Goal: Task Accomplishment & Management: Manage account settings

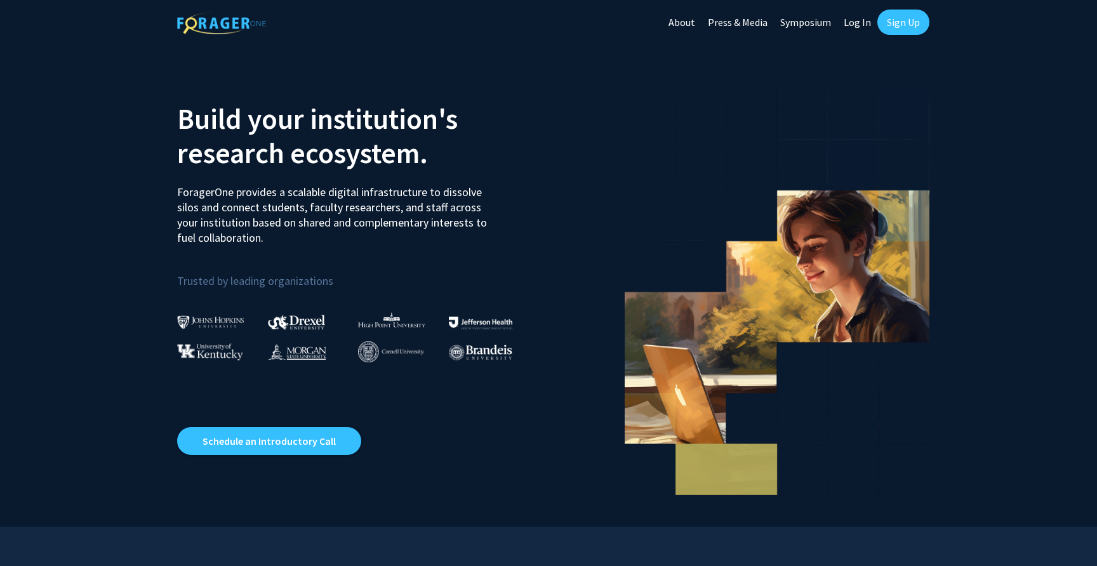
click at [890, 17] on link "Sign Up" at bounding box center [903, 22] width 52 height 25
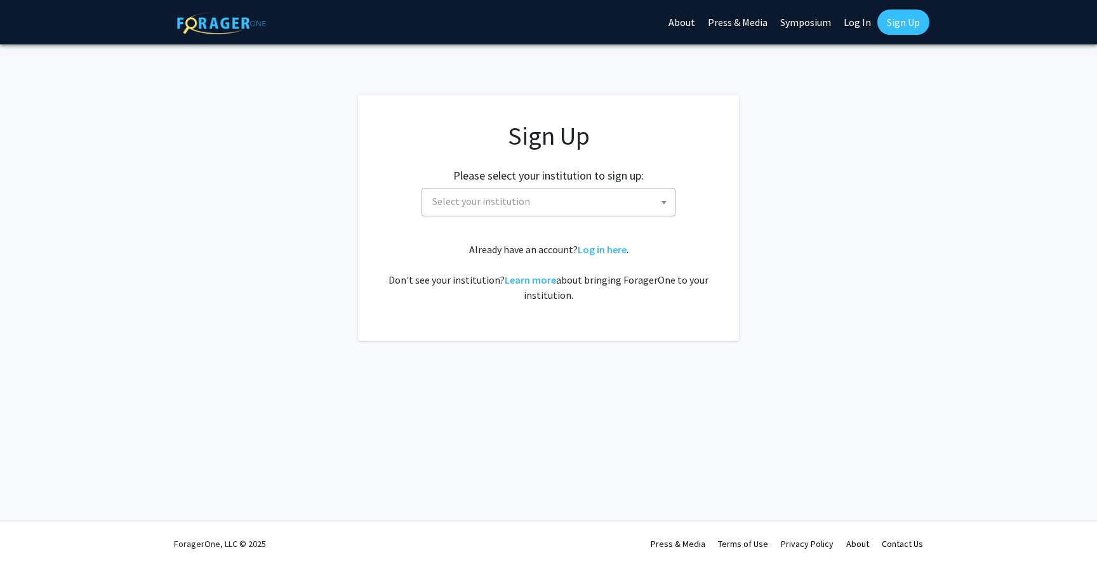
click at [567, 208] on span "Select your institution" at bounding box center [550, 201] width 247 height 26
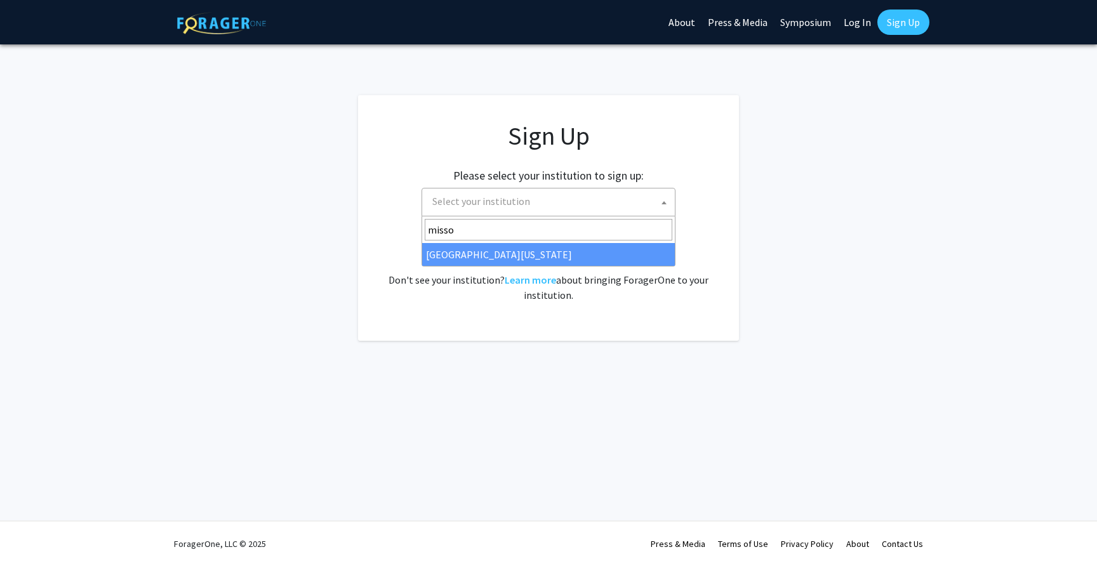
type input "misso"
select select "33"
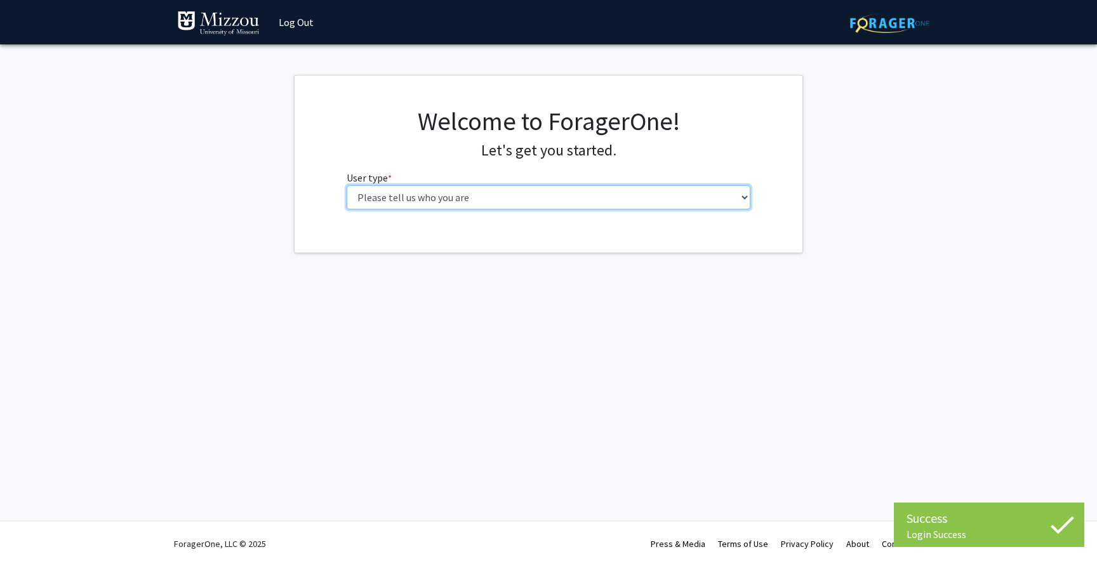
click at [490, 204] on select "Please tell us who you are Undergraduate Student Master's Student Doctoral Cand…" at bounding box center [548, 197] width 404 height 24
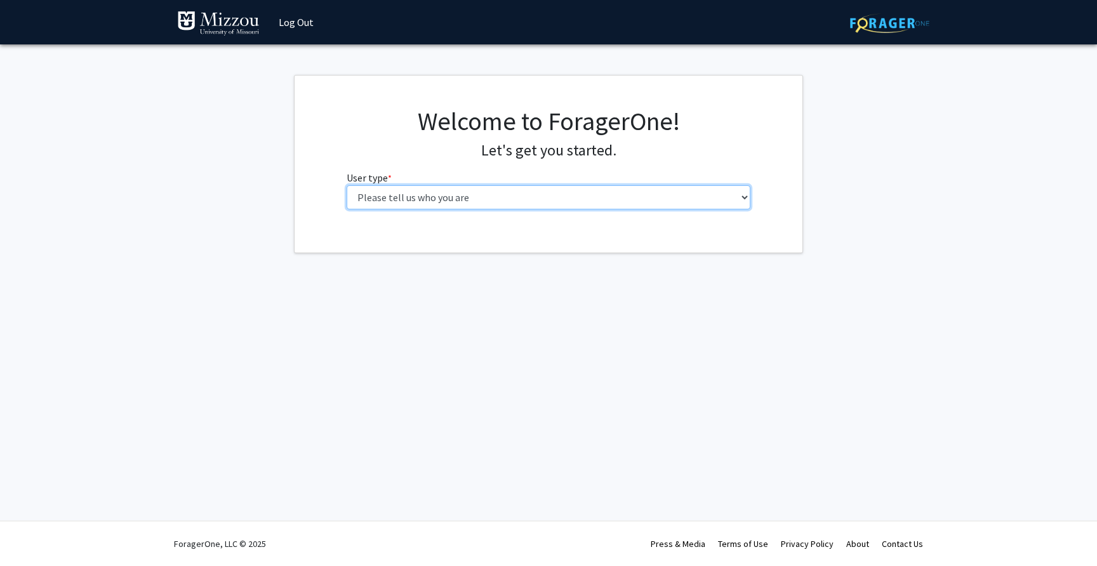
select select "1: undergrad"
click at [346, 185] on select "Please tell us who you are Undergraduate Student Master's Student Doctoral Cand…" at bounding box center [548, 197] width 404 height 24
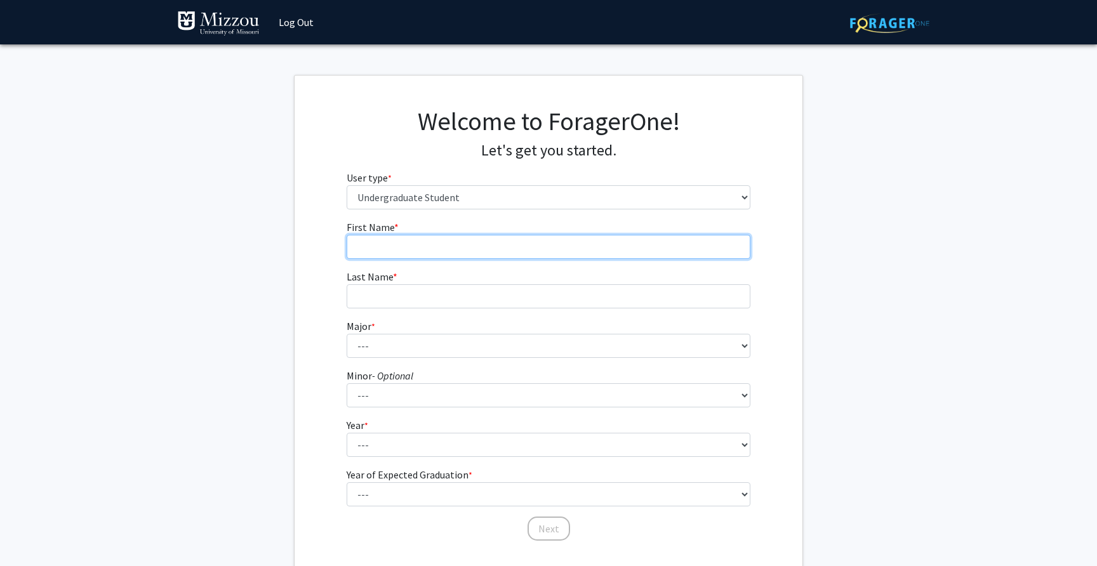
click at [581, 251] on input "First Name * required" at bounding box center [548, 247] width 404 height 24
type input "[PERSON_NAME]"
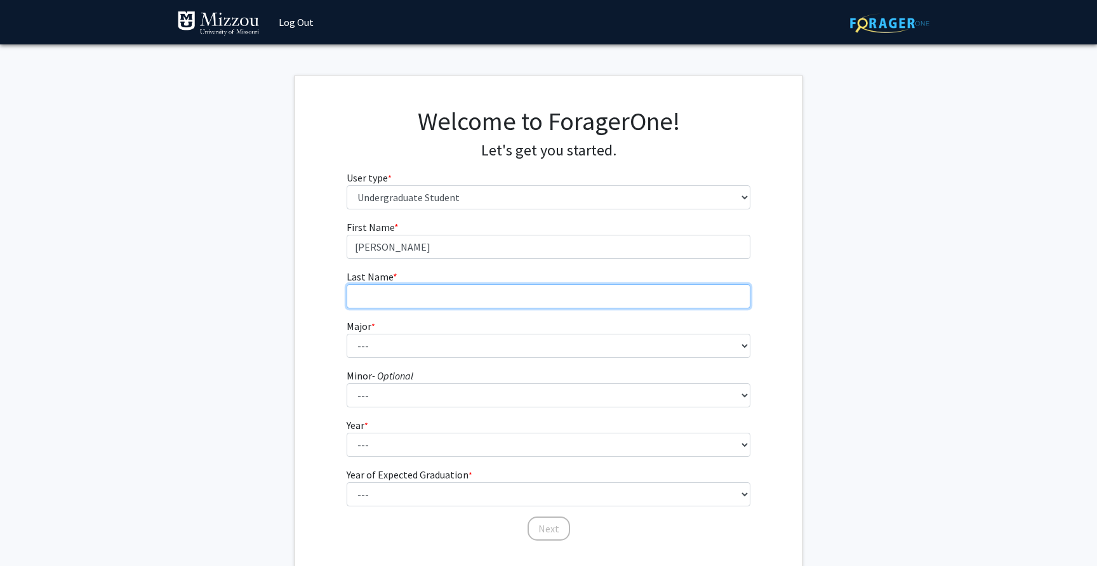
type input "[PERSON_NAME]"
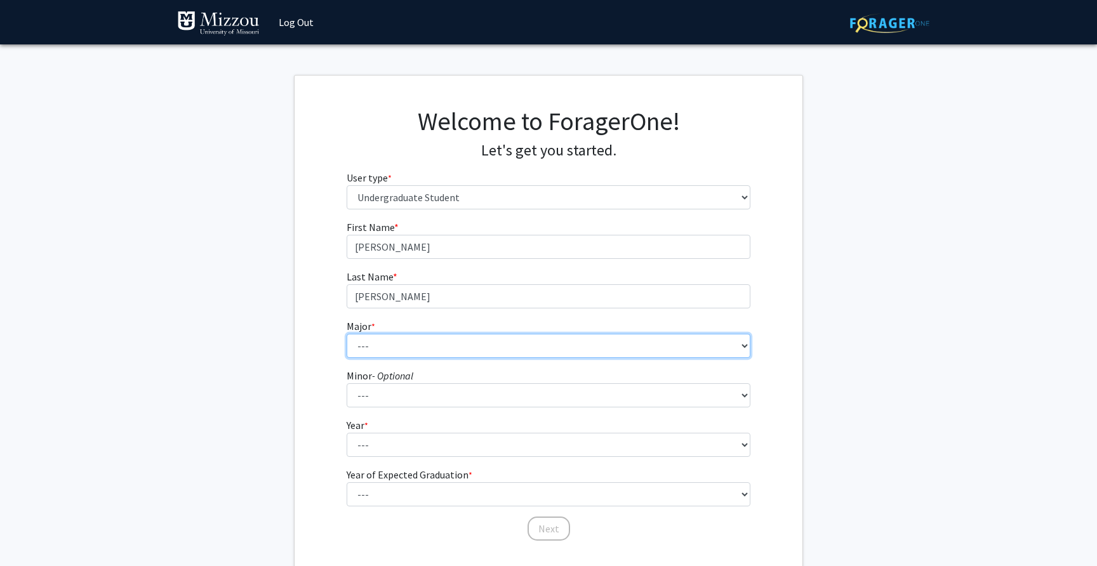
click at [451, 344] on select "--- Agribusiness Management Agricultural Education Agricultural Education: Comm…" at bounding box center [548, 346] width 404 height 24
select select "135: 2628"
click at [346, 334] on select "--- Agribusiness Management Agricultural Education Agricultural Education: Comm…" at bounding box center [548, 346] width 404 height 24
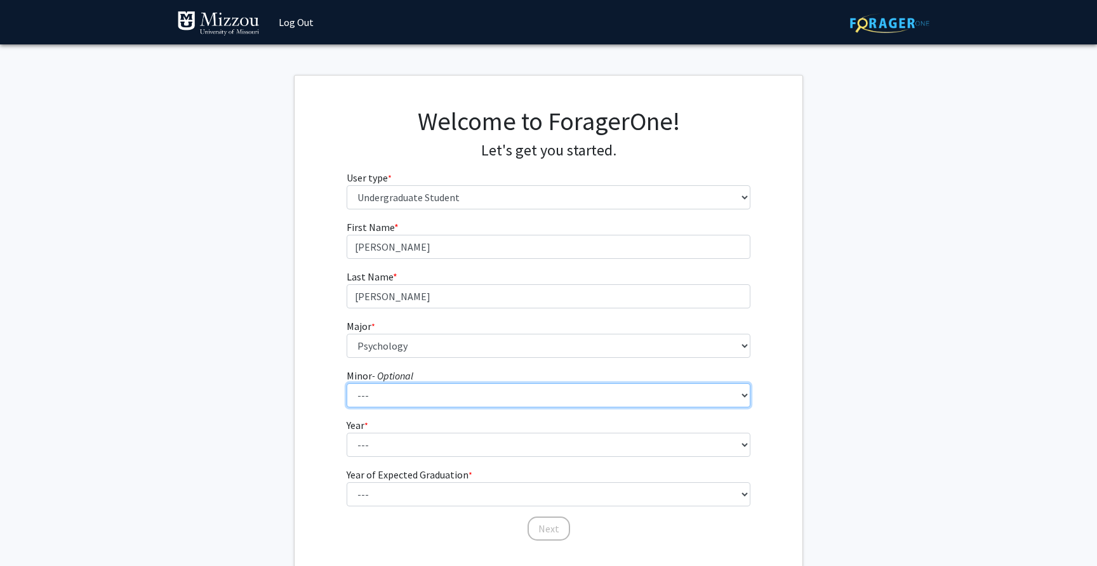
click at [397, 389] on select "--- Accountancy Aerospace Engineering Aerospace Studies Agribusiness Management…" at bounding box center [548, 395] width 404 height 24
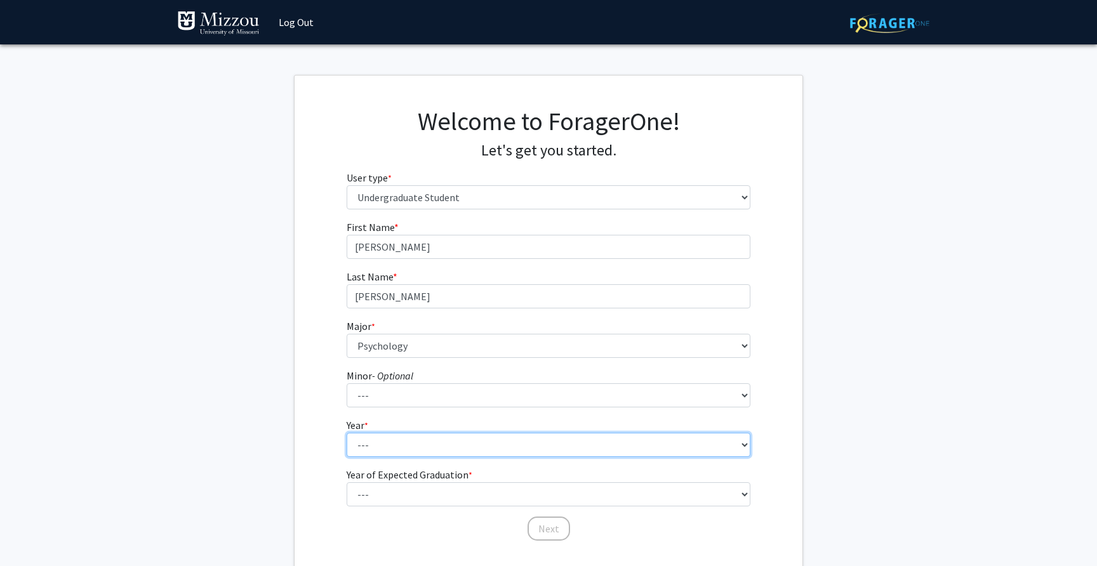
click at [379, 438] on select "--- First-year Sophomore Junior Senior Postbaccalaureate Certificate" at bounding box center [548, 445] width 404 height 24
select select "2: sophomore"
click at [346, 433] on select "--- First-year Sophomore Junior Senior Postbaccalaureate Certificate" at bounding box center [548, 445] width 404 height 24
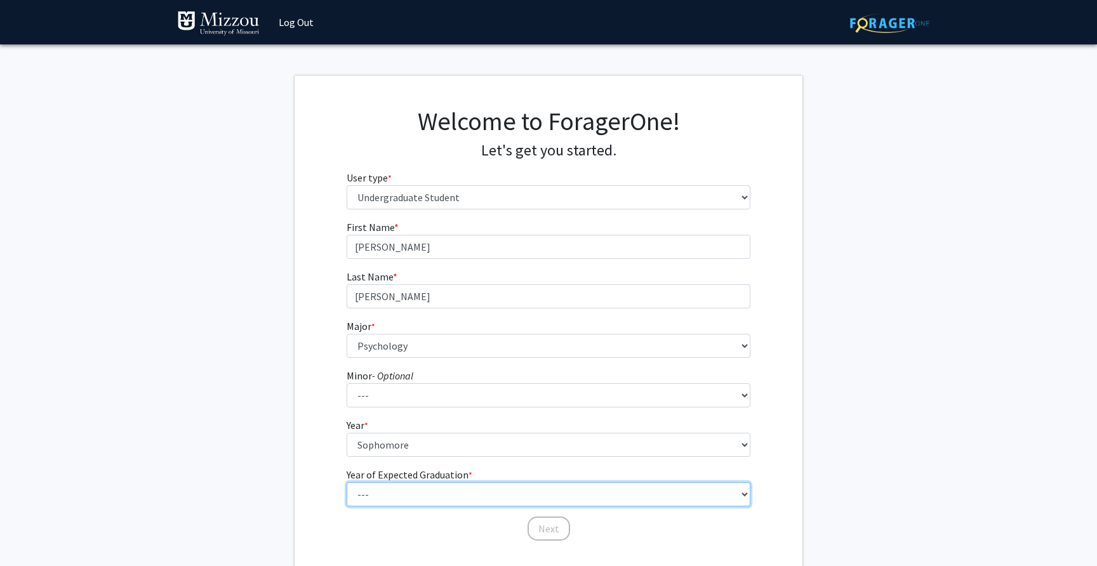
click at [381, 492] on select "--- 2025 2026 2027 2028 2029 2030 2031 2032 2033 2034" at bounding box center [548, 494] width 404 height 24
select select "4: 2028"
click at [346, 482] on select "--- 2025 2026 2027 2028 2029 2030 2031 2032 2033 2034" at bounding box center [548, 494] width 404 height 24
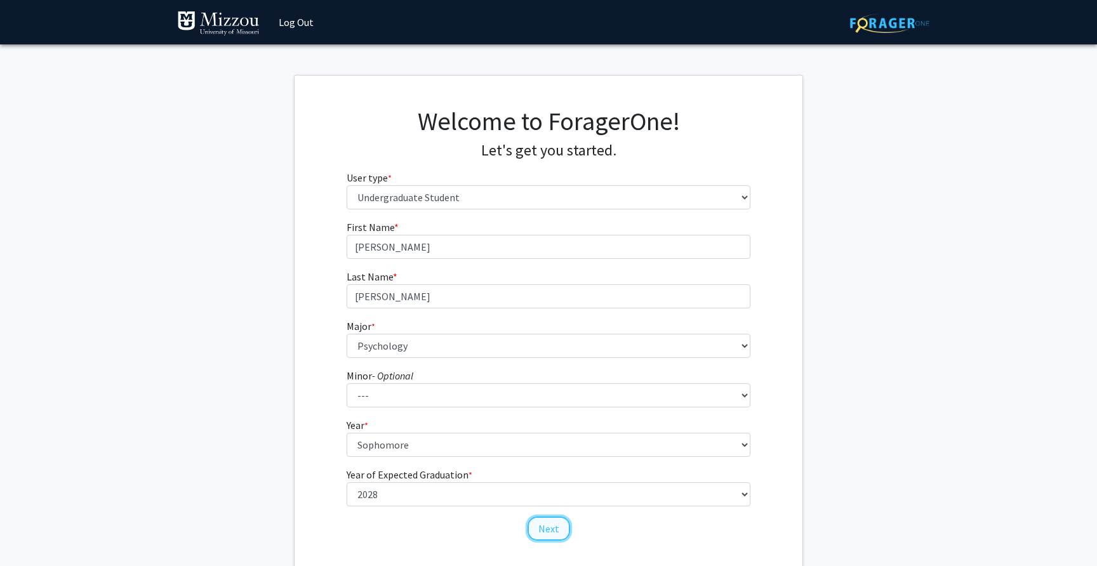
click at [553, 530] on button "Next" at bounding box center [548, 529] width 43 height 24
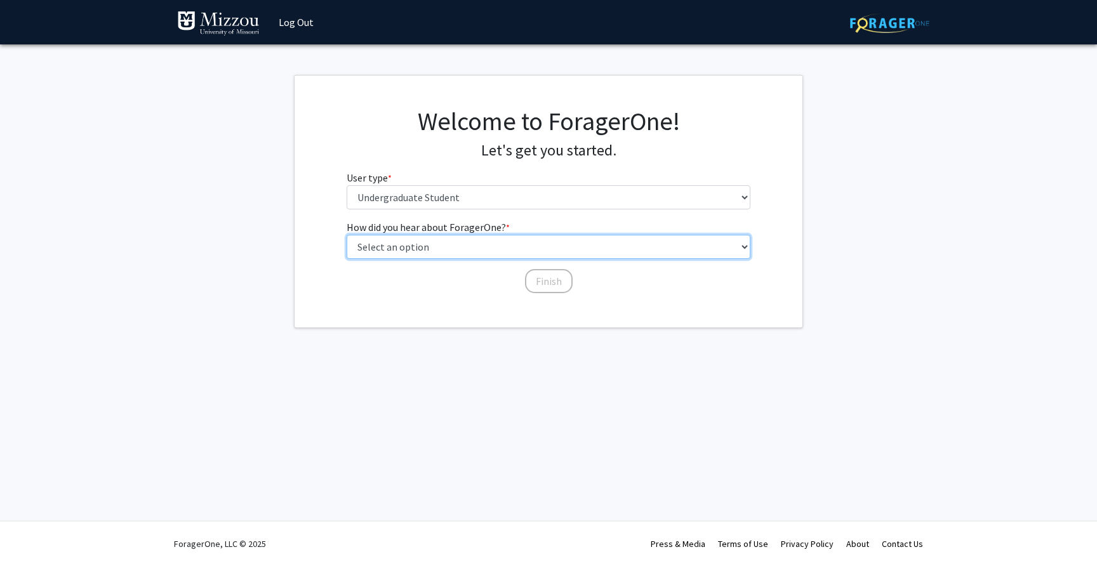
click at [451, 249] on select "Select an option Peer/student recommendation Faculty/staff recommendation Unive…" at bounding box center [548, 247] width 404 height 24
select select "2: faculty_recommendation"
click at [346, 235] on select "Select an option Peer/student recommendation Faculty/staff recommendation Unive…" at bounding box center [548, 247] width 404 height 24
click at [518, 249] on select "Select an option Peer/student recommendation Faculty/staff recommendation Unive…" at bounding box center [548, 247] width 404 height 24
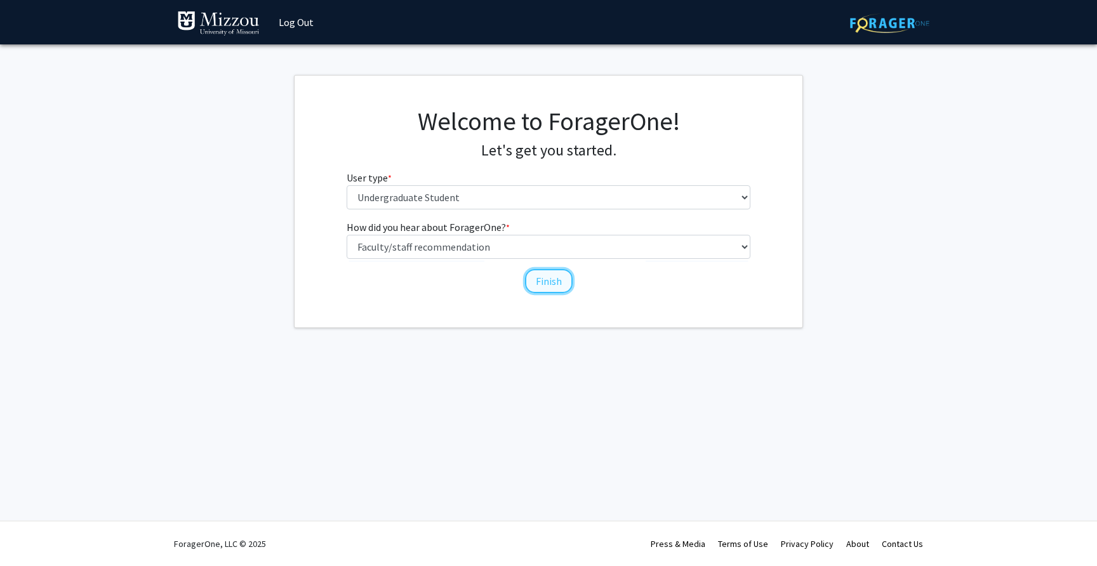
click at [538, 291] on button "Finish" at bounding box center [549, 281] width 48 height 24
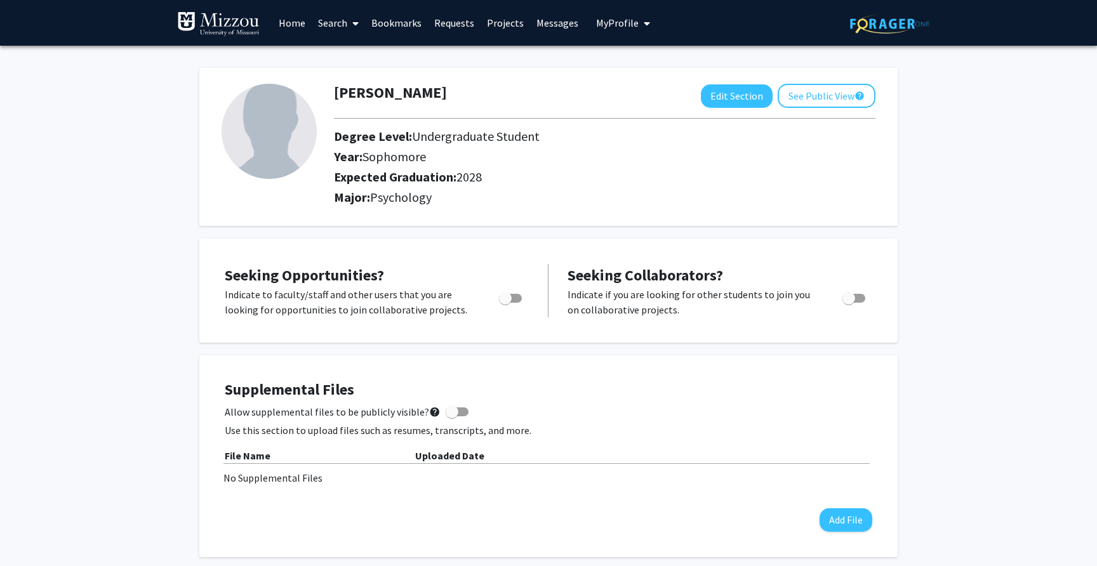
click at [353, 18] on icon at bounding box center [355, 23] width 6 height 10
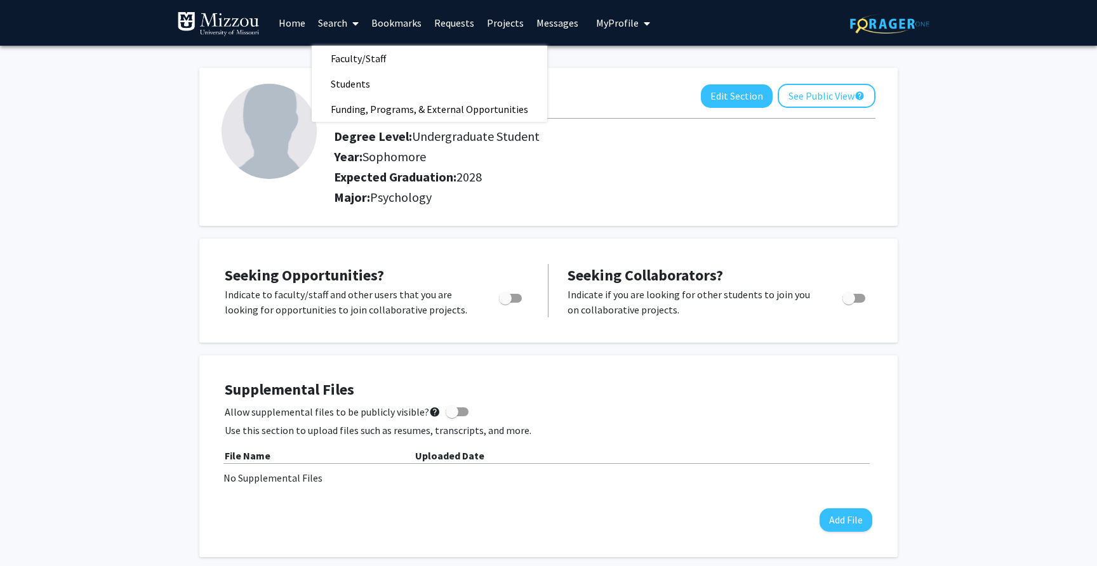
click at [248, 72] on div "[PERSON_NAME] Edit Section See Public View help Degree Level: Undergraduate Stu…" at bounding box center [548, 147] width 698 height 158
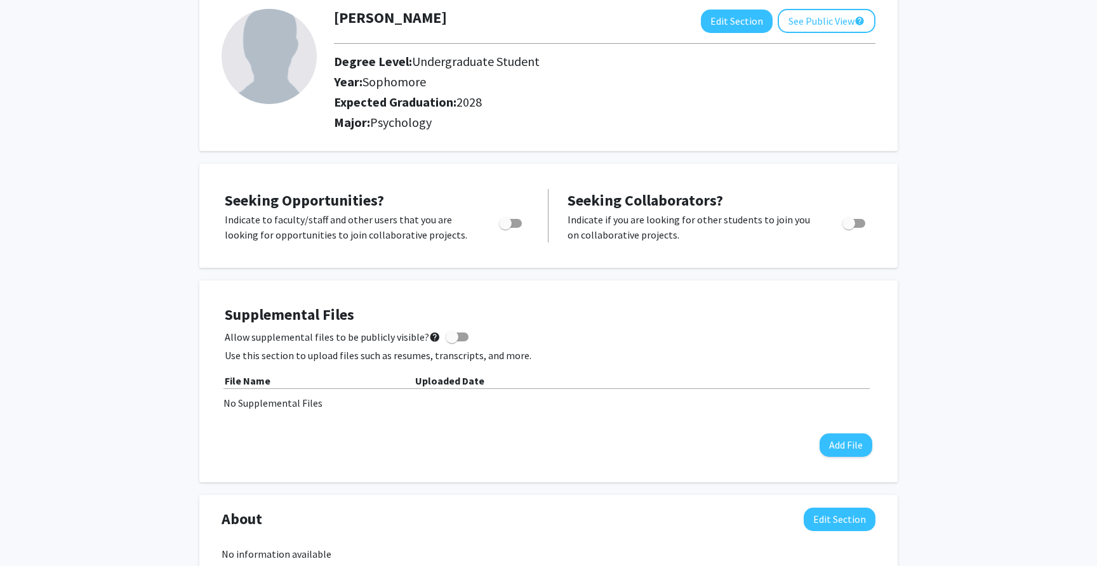
scroll to position [81, 0]
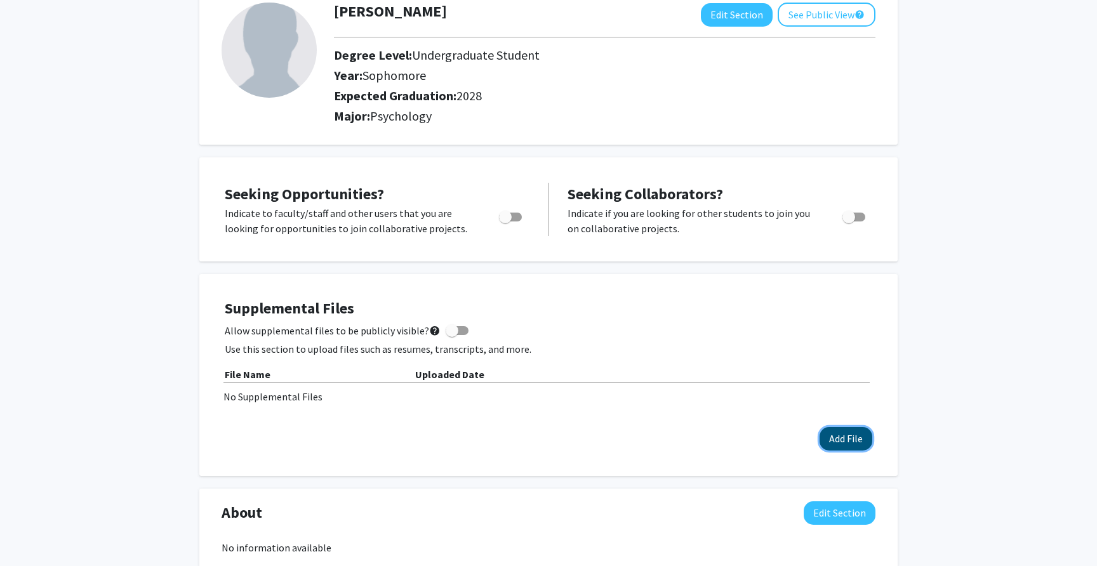
click at [828, 446] on button "Add File" at bounding box center [845, 438] width 53 height 23
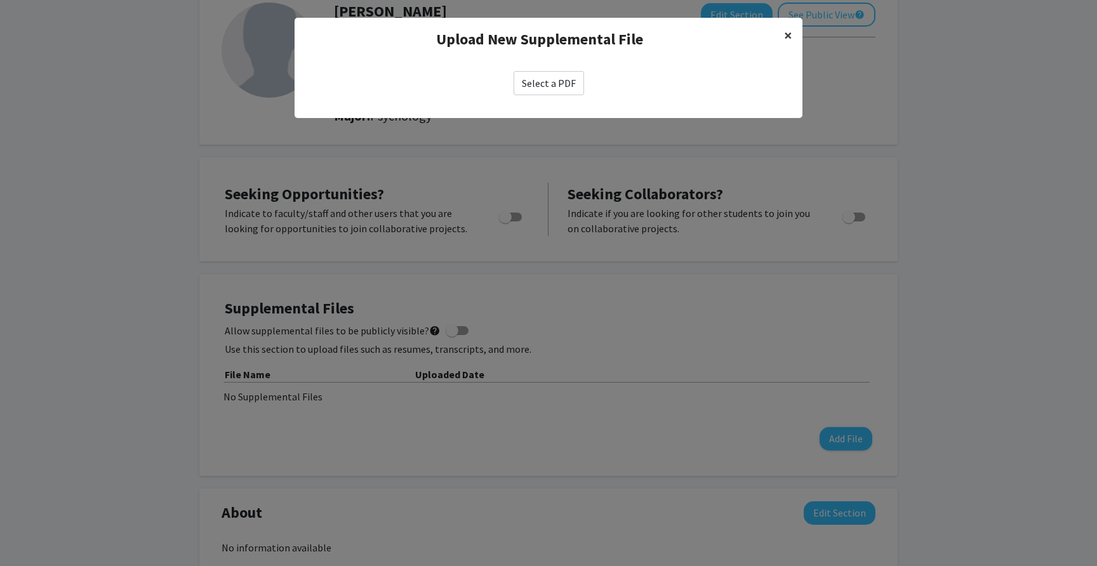
click at [791, 41] on span "×" at bounding box center [788, 35] width 8 height 20
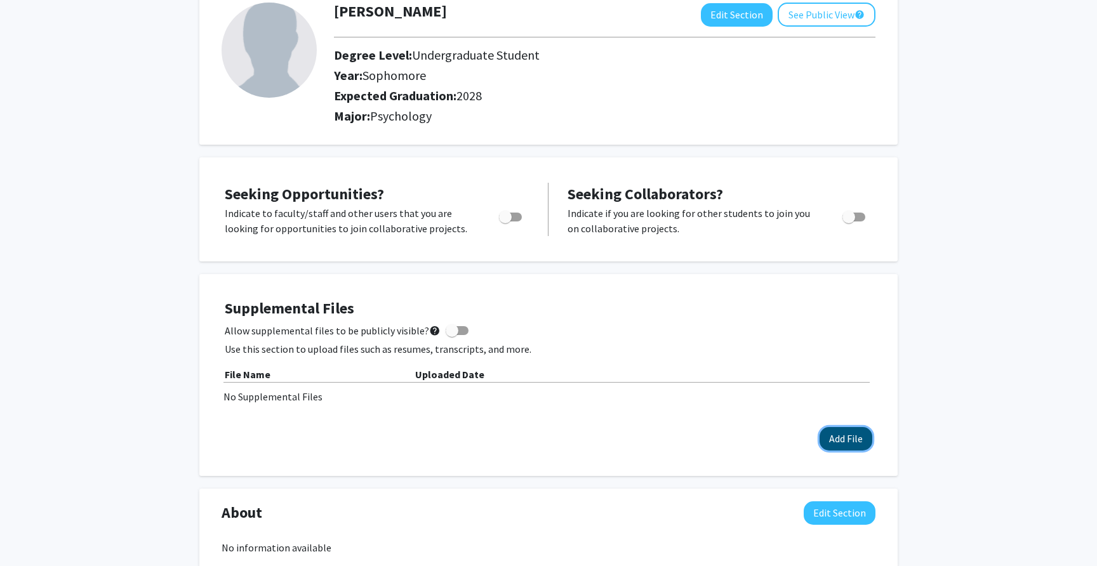
click at [833, 447] on button "Add File" at bounding box center [845, 438] width 53 height 23
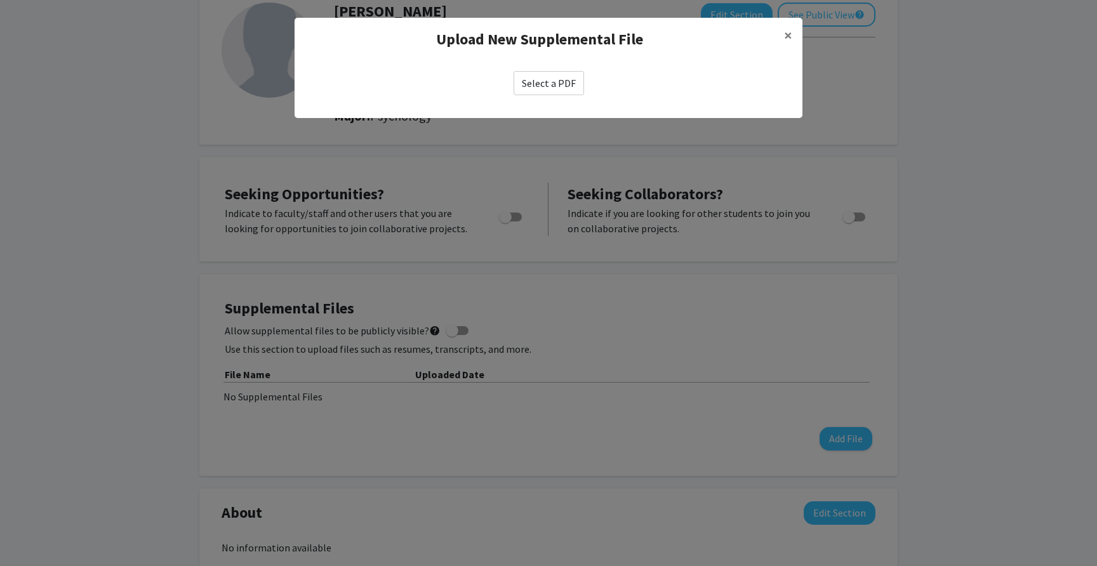
click at [540, 82] on label "Select a PDF" at bounding box center [548, 83] width 70 height 24
click at [0, 0] on input "Select a PDF" at bounding box center [0, 0] width 0 height 0
click at [538, 89] on label "Select a PDF" at bounding box center [548, 83] width 70 height 24
click at [0, 0] on input "Select a PDF" at bounding box center [0, 0] width 0 height 0
click at [539, 91] on label "Select a PDF" at bounding box center [548, 83] width 70 height 24
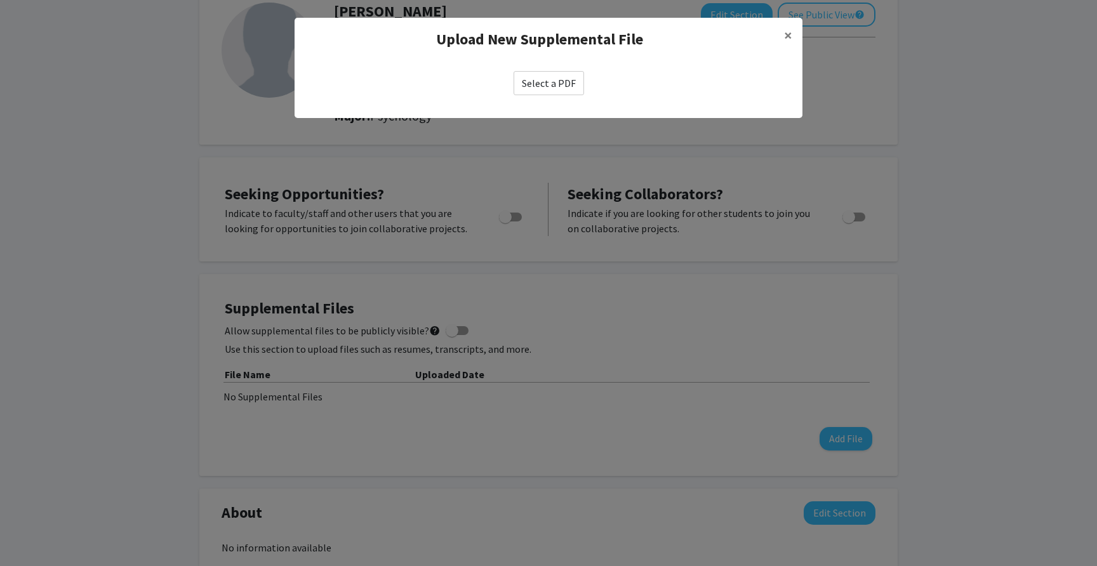
click at [0, 0] on input "Select a PDF" at bounding box center [0, 0] width 0 height 0
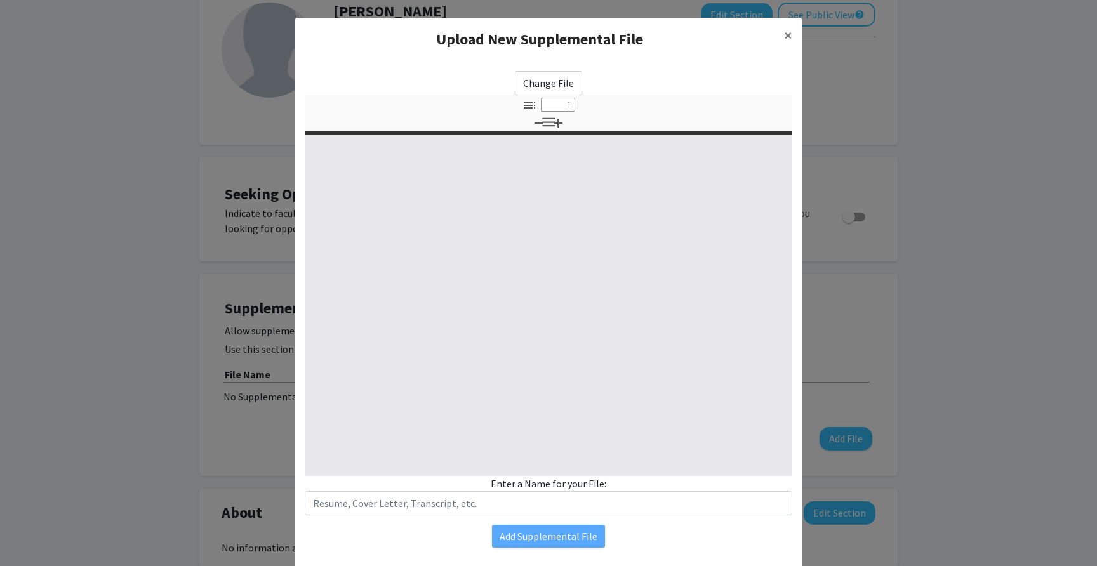
select select "custom"
type input "0"
select select "custom"
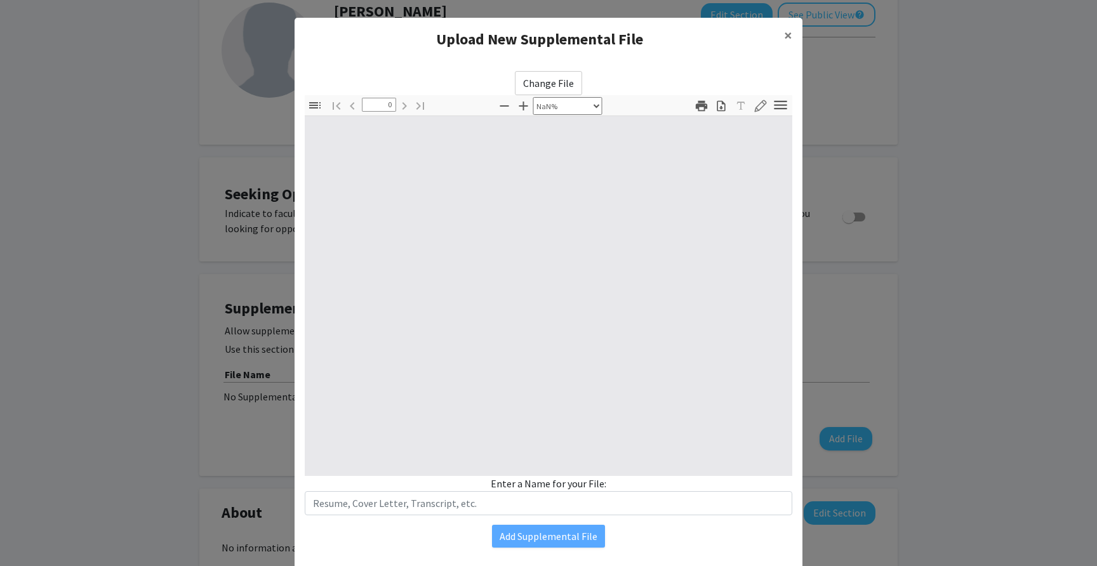
type input "1"
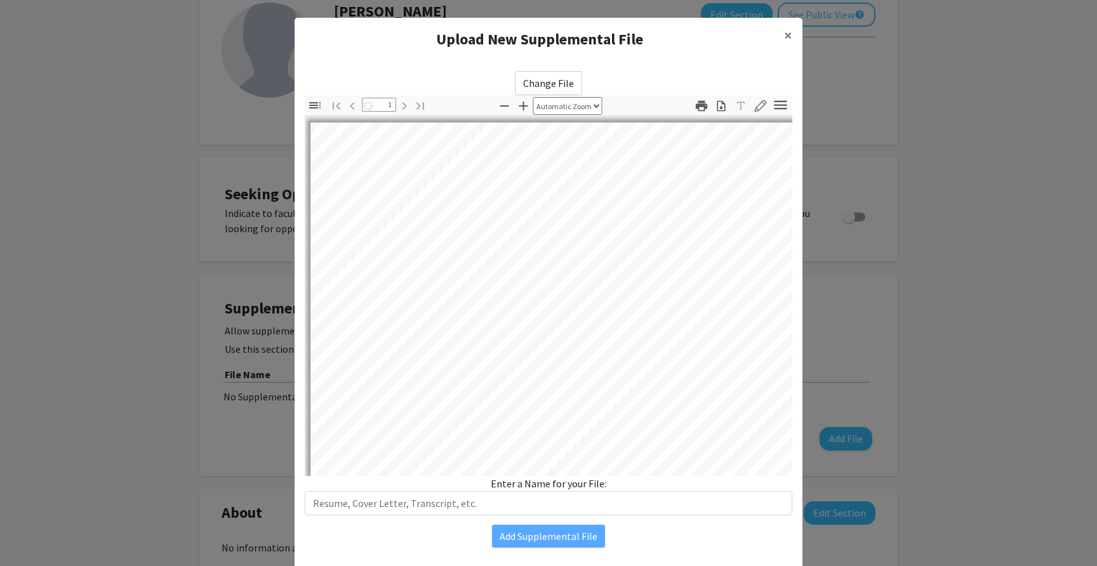
select select "auto"
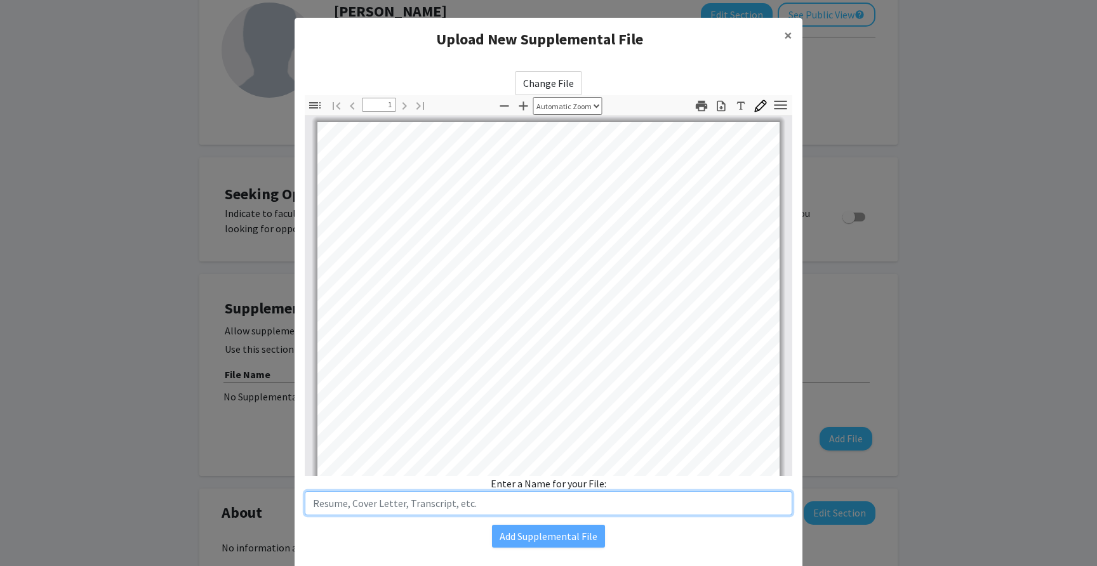
click at [504, 506] on input "text" at bounding box center [548, 503] width 487 height 24
type input "Resume"
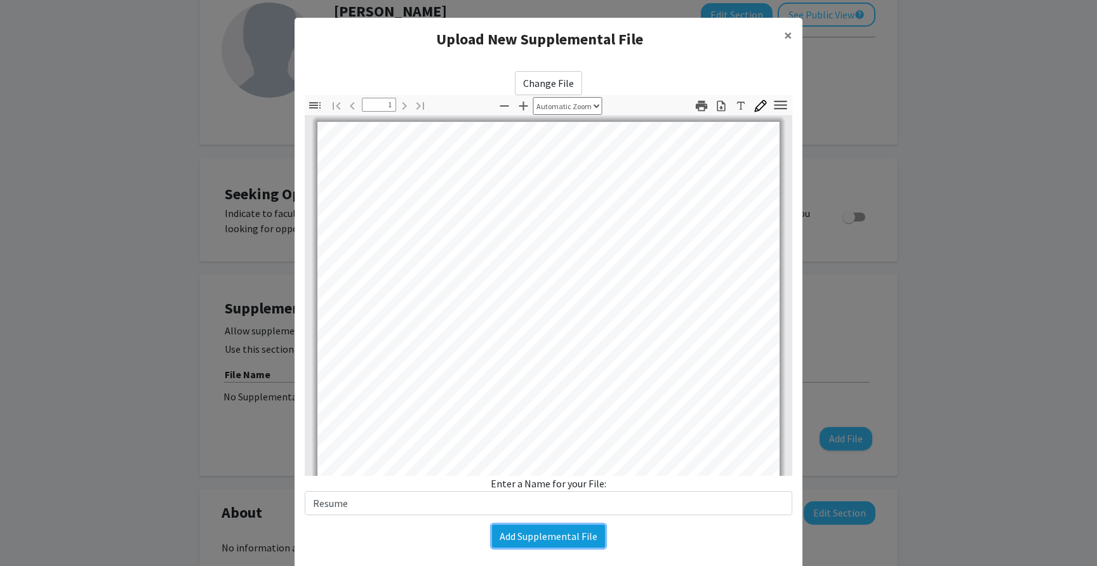
click at [507, 536] on button "Add Supplemental File" at bounding box center [548, 536] width 113 height 23
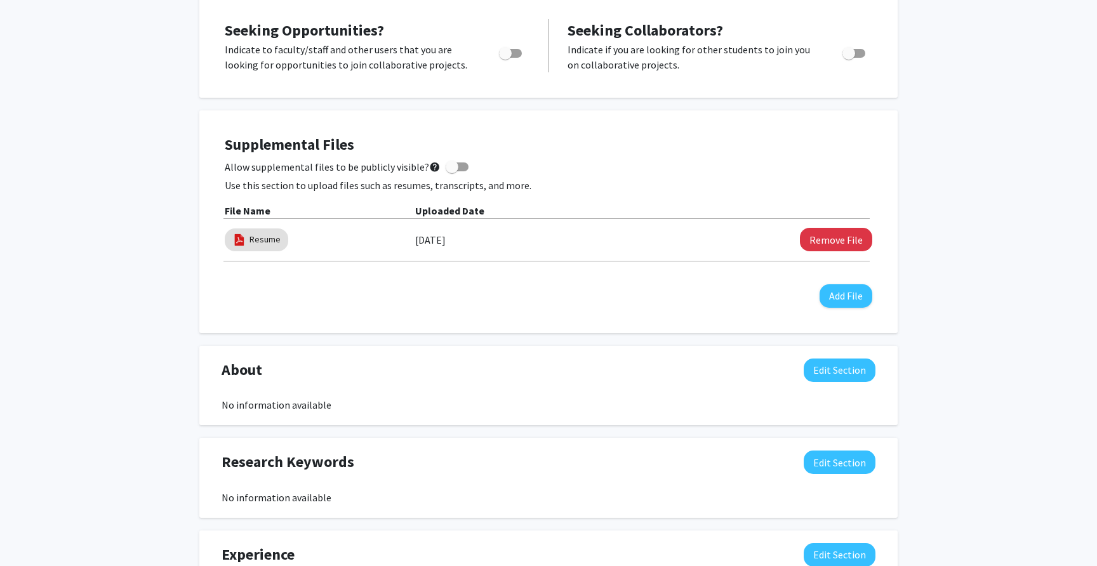
scroll to position [249, 0]
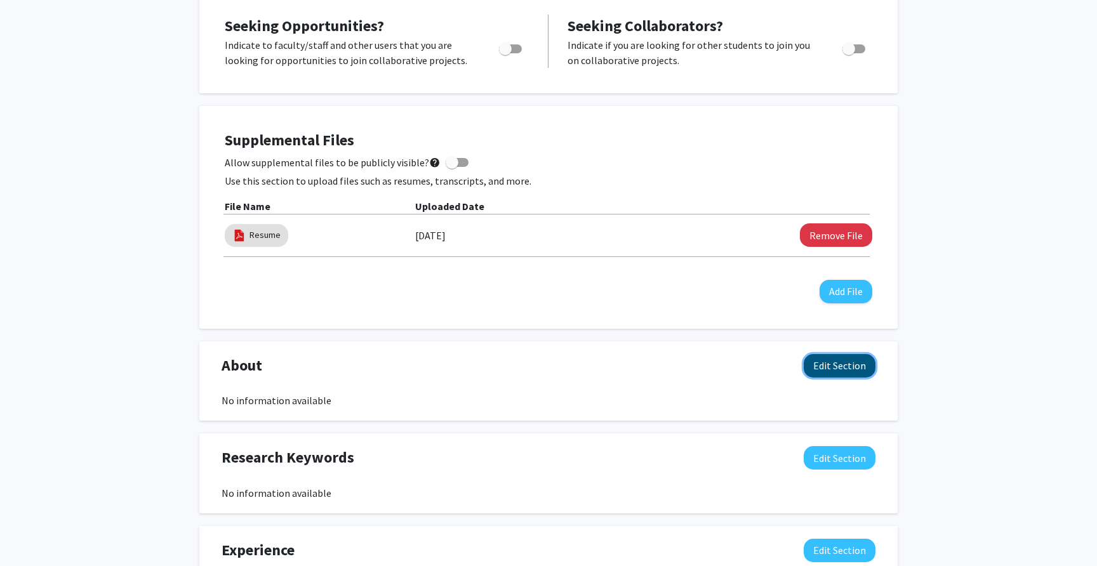
click at [845, 376] on button "Edit Section" at bounding box center [839, 365] width 72 height 23
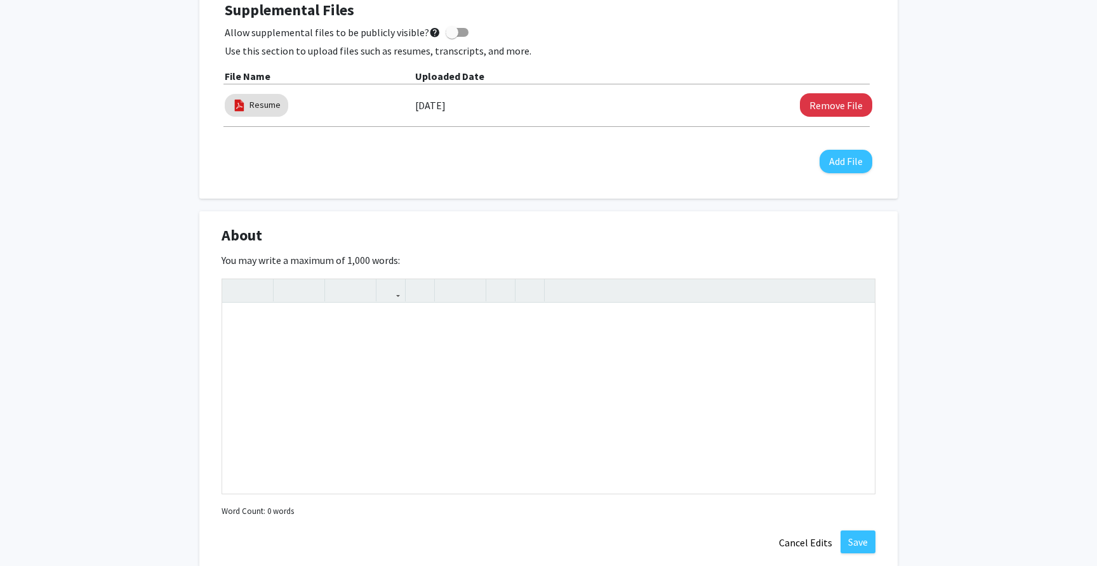
scroll to position [0, 0]
